Goal: Check status: Check status

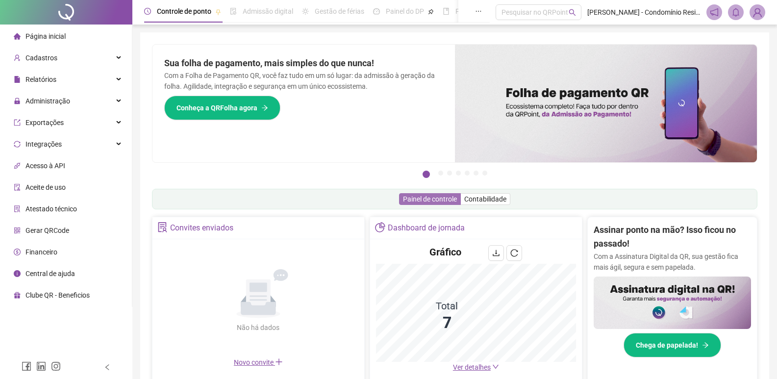
click at [439, 201] on span "Painel de controle" at bounding box center [430, 199] width 54 height 8
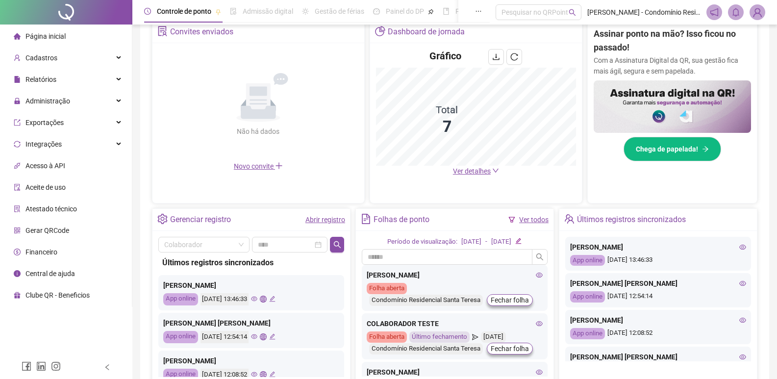
scroll to position [245, 0]
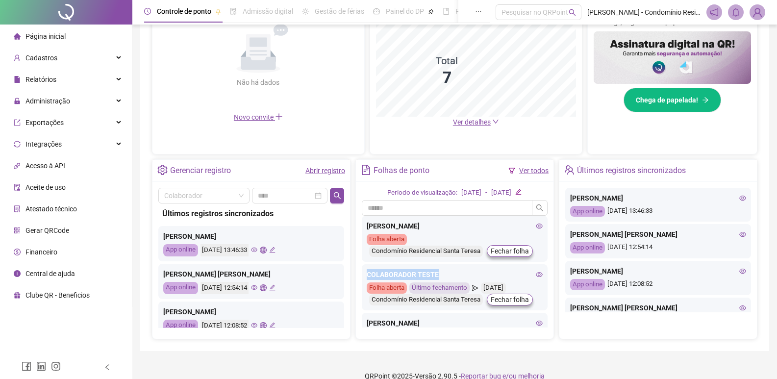
drag, startPoint x: 549, startPoint y: 245, endPoint x: 545, endPoint y: 268, distance: 22.9
click at [545, 268] on div "Período de visualização: [DATE] - [DATE] [PERSON_NAME] Folha aberta Condomínio …" at bounding box center [455, 260] width 198 height 157
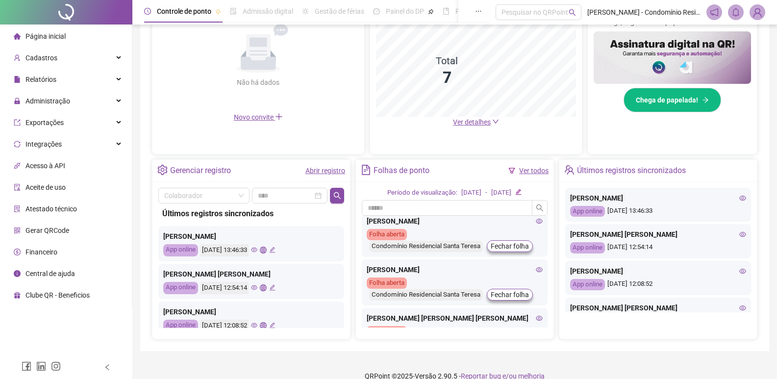
scroll to position [74, 0]
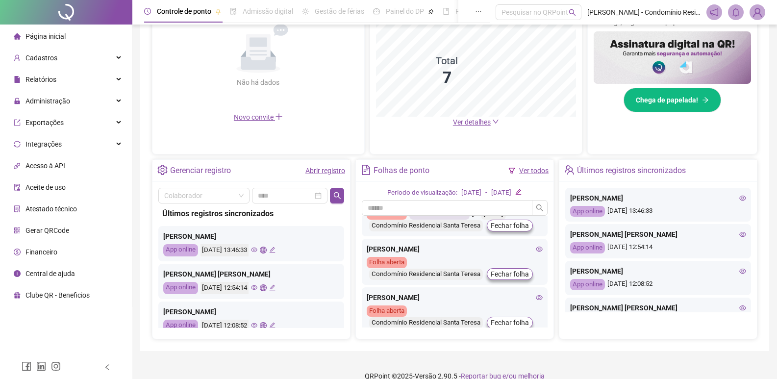
click at [522, 191] on icon "edit" at bounding box center [518, 192] width 6 height 6
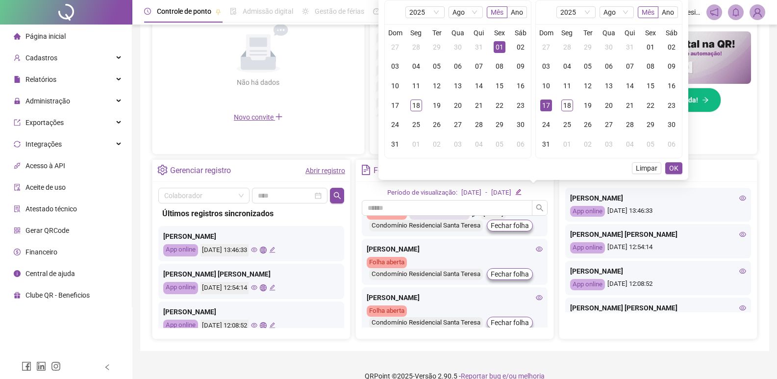
click at [522, 191] on icon "edit" at bounding box center [518, 192] width 6 height 6
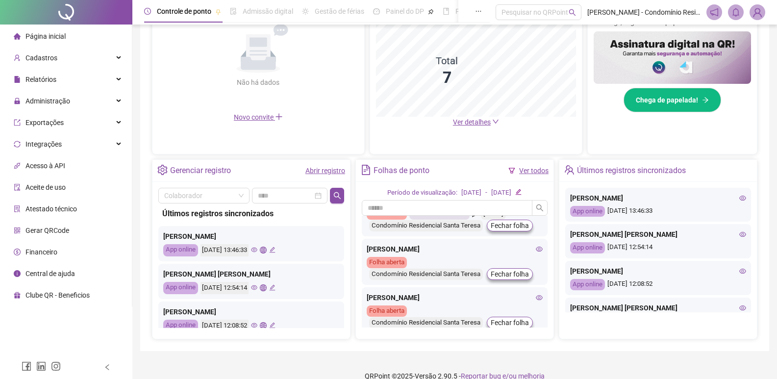
click at [522, 191] on icon "edit" at bounding box center [518, 192] width 6 height 6
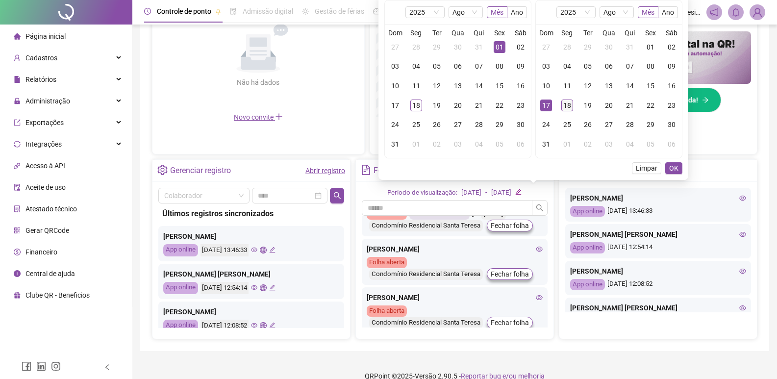
click at [570, 109] on div "18" at bounding box center [567, 106] width 12 height 12
click at [551, 103] on div "17" at bounding box center [546, 106] width 12 height 12
